Goal: Task Accomplishment & Management: Use online tool/utility

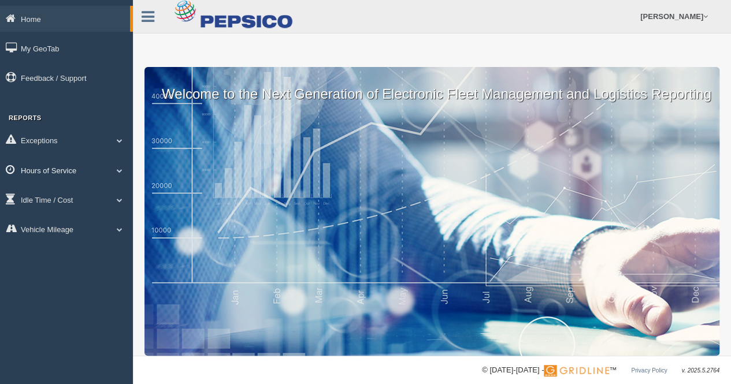
click at [69, 167] on link "Hours of Service" at bounding box center [66, 170] width 133 height 26
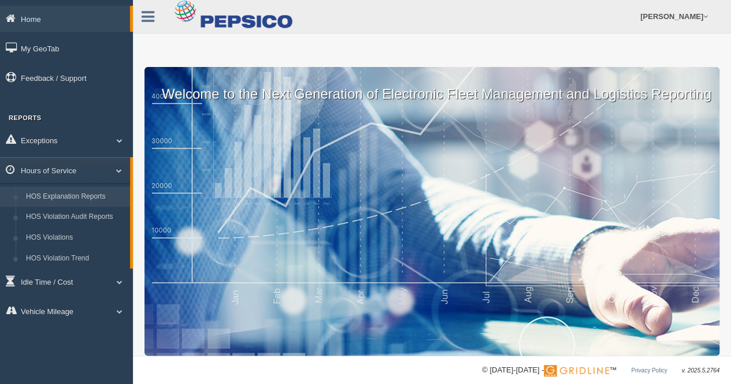
click at [68, 199] on link "HOS Explanation Reports" at bounding box center [75, 197] width 109 height 21
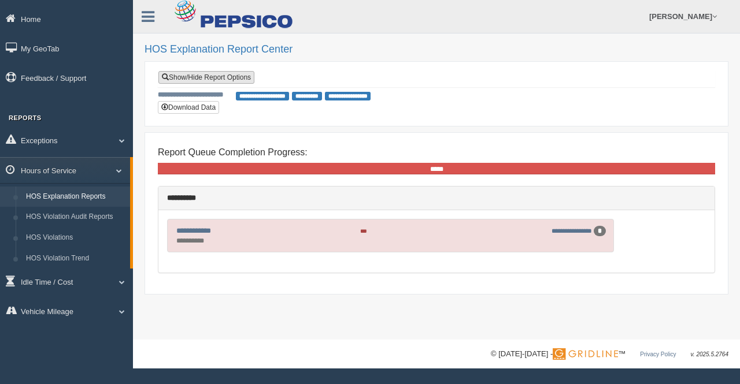
click at [216, 78] on link "Show/Hide Report Options" at bounding box center [206, 77] width 96 height 13
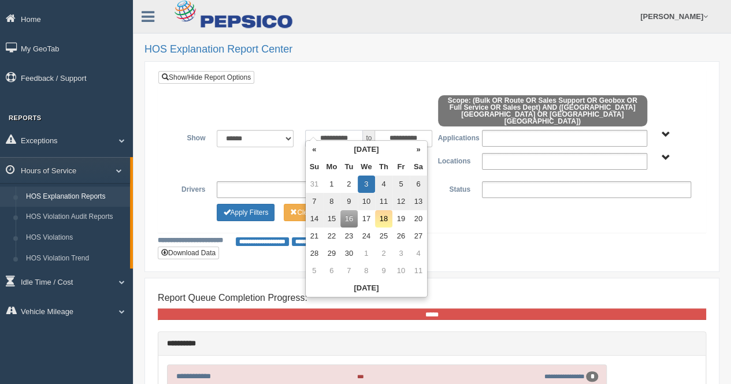
click at [325, 130] on input "**********" at bounding box center [334, 138] width 58 height 17
click at [310, 150] on th "«" at bounding box center [314, 149] width 17 height 17
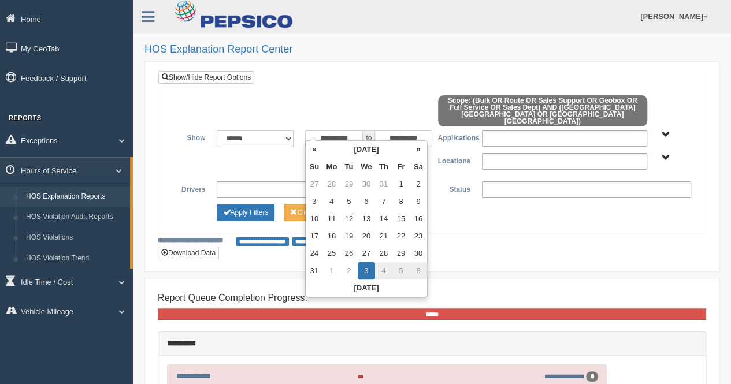
click at [310, 150] on th "«" at bounding box center [314, 149] width 17 height 17
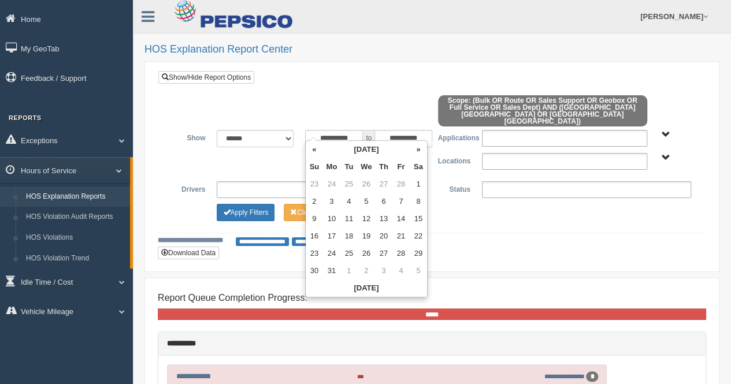
click at [310, 150] on th "«" at bounding box center [314, 149] width 17 height 17
click at [321, 203] on td "1" at bounding box center [314, 201] width 17 height 17
type input "**********"
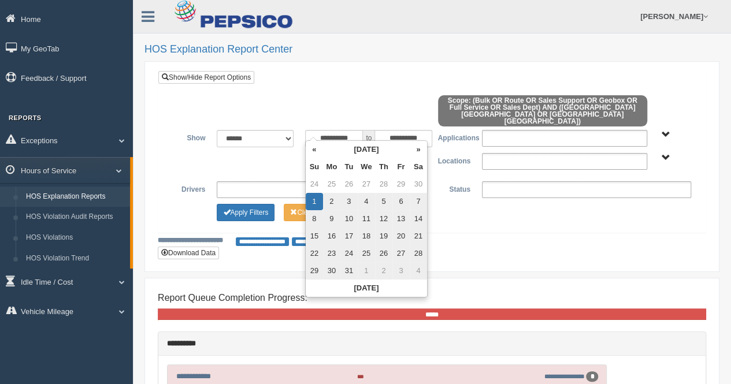
click at [562, 239] on div "**********" at bounding box center [432, 167] width 549 height 192
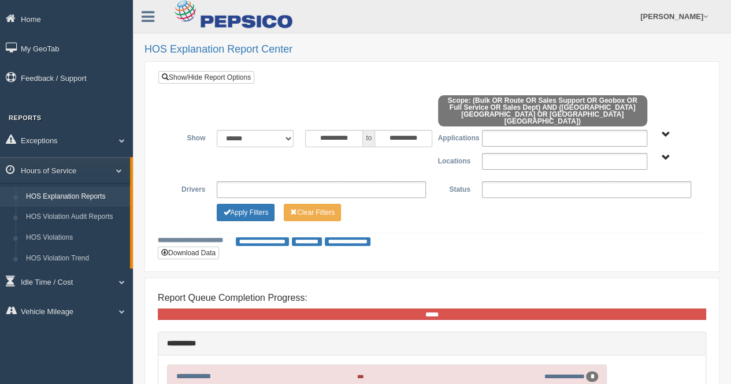
click at [663, 131] on span "Bulk Full Service Geobox Route Sales Dept Sales Support" at bounding box center [666, 135] width 9 height 9
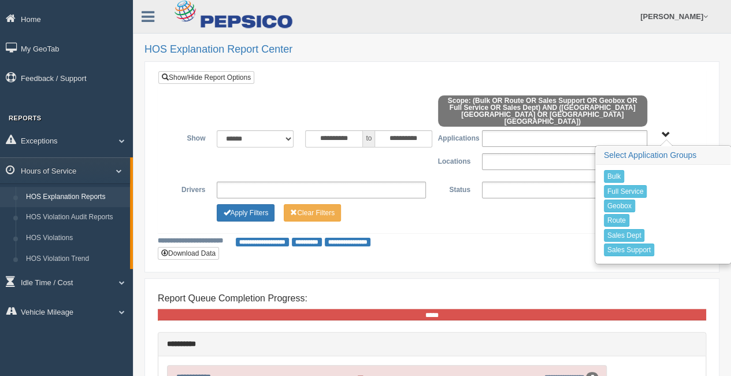
click at [679, 130] on div "Bulk Full Service Geobox Route Sales Dept Sales Support Select Application Grou…" at bounding box center [675, 134] width 32 height 9
click at [689, 130] on div "Bulk Full Service Geobox Route Sales Dept Sales Support Select Application Grou…" at bounding box center [675, 134] width 32 height 9
click at [664, 131] on span "Bulk Full Service Geobox Route Sales Dept Sales Support" at bounding box center [666, 135] width 9 height 9
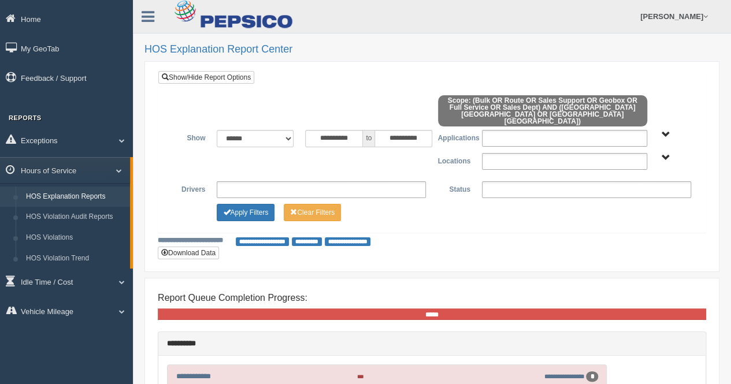
click at [664, 154] on span "N Chesterfield VA Norfolk VA" at bounding box center [666, 158] width 9 height 9
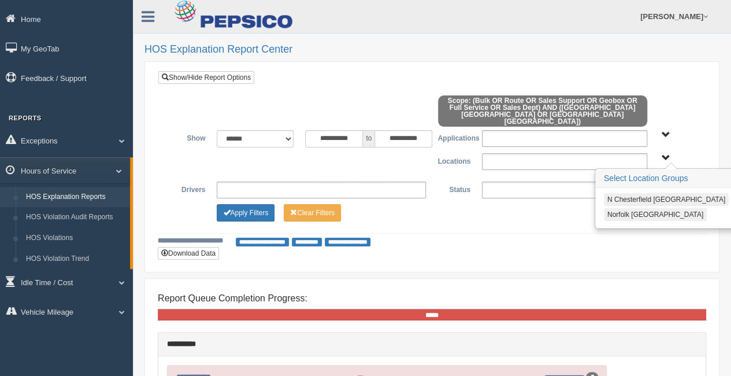
click at [658, 193] on button "N Chesterfield [GEOGRAPHIC_DATA]" at bounding box center [666, 199] width 125 height 13
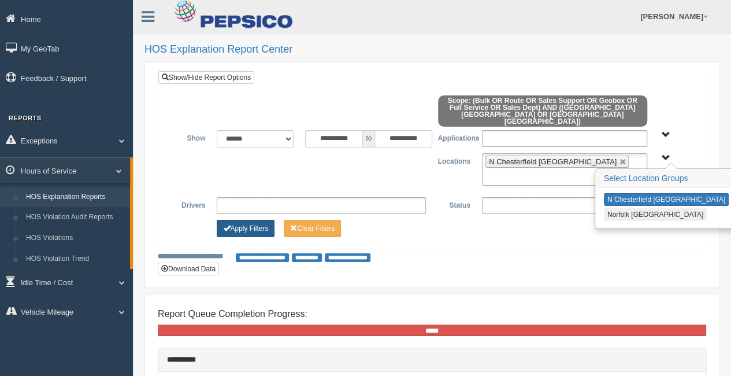
click at [249, 220] on button "Apply Filters" at bounding box center [246, 228] width 58 height 17
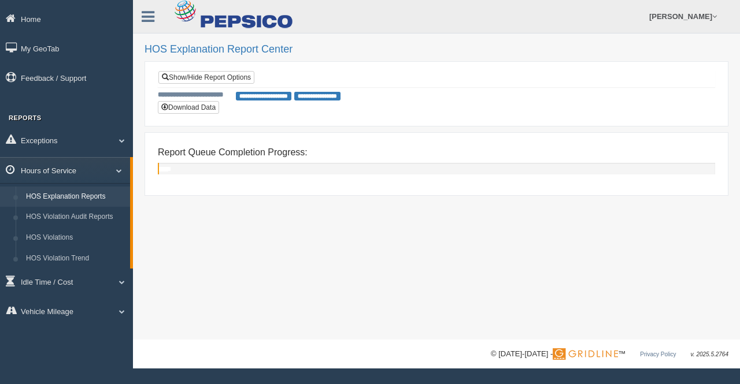
click at [119, 180] on link "Hours of Service" at bounding box center [65, 170] width 130 height 26
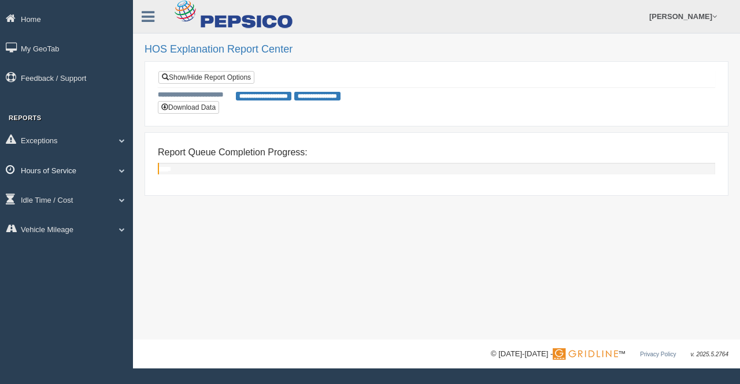
click at [119, 179] on link "Hours of Service" at bounding box center [66, 170] width 133 height 26
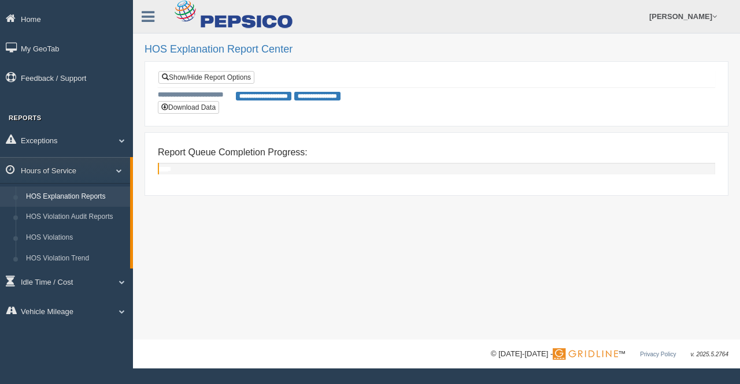
click at [113, 193] on link "HOS Explanation Reports" at bounding box center [75, 197] width 109 height 21
